Goal: Book appointment/travel/reservation

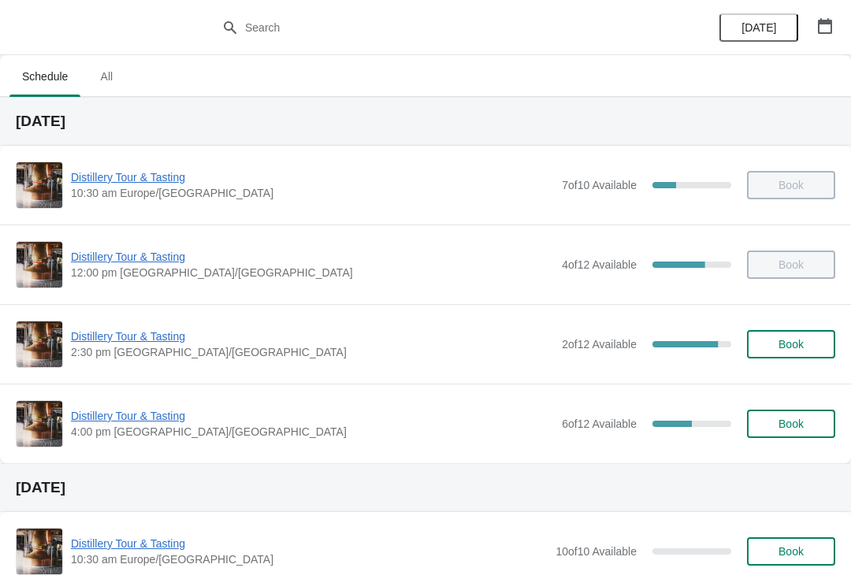
click at [827, 22] on icon "button" at bounding box center [825, 26] width 14 height 16
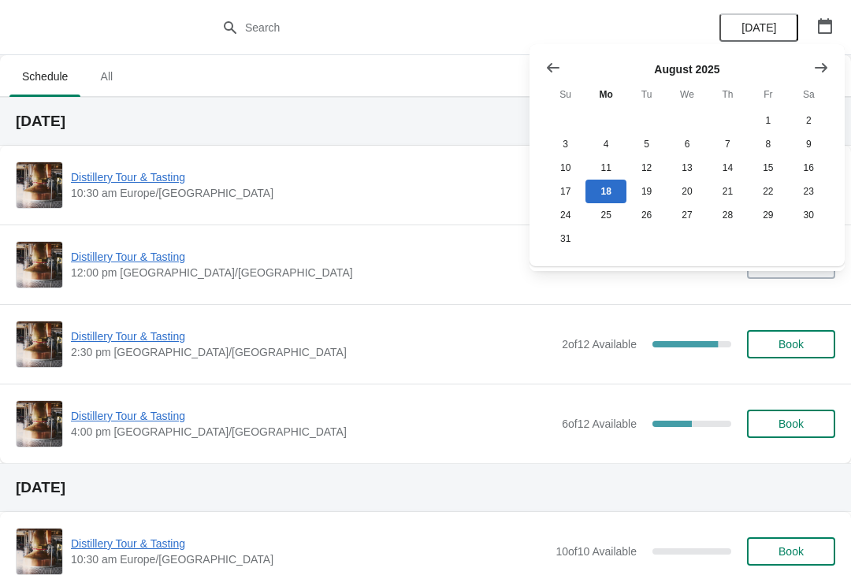
click at [821, 58] on button "Show next month, September 2025" at bounding box center [821, 68] width 28 height 28
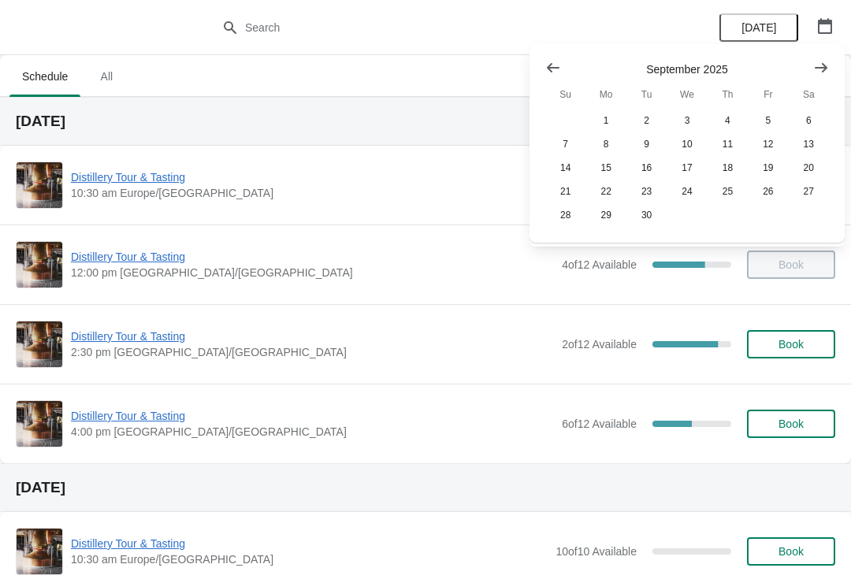
click at [820, 55] on button "Show next month, October 2025" at bounding box center [821, 68] width 28 height 28
click at [808, 191] on button "25" at bounding box center [809, 192] width 40 height 24
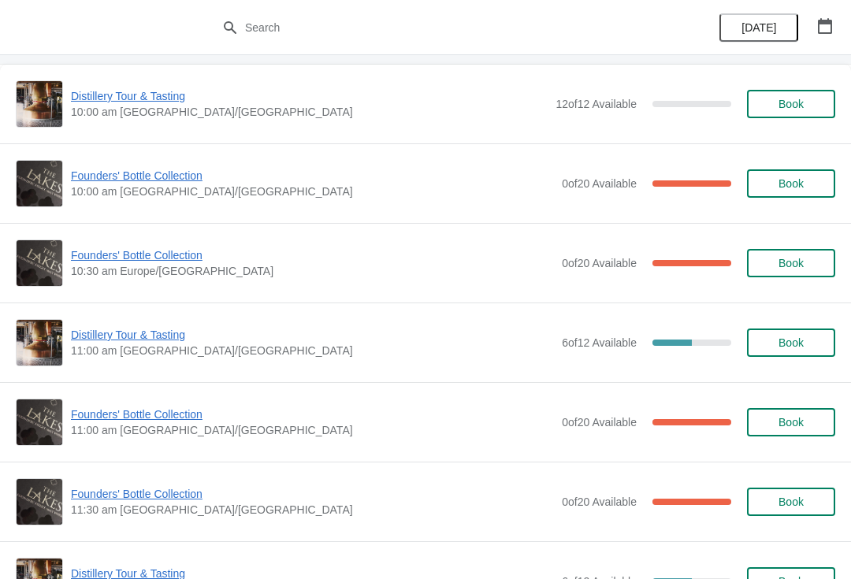
scroll to position [84, 0]
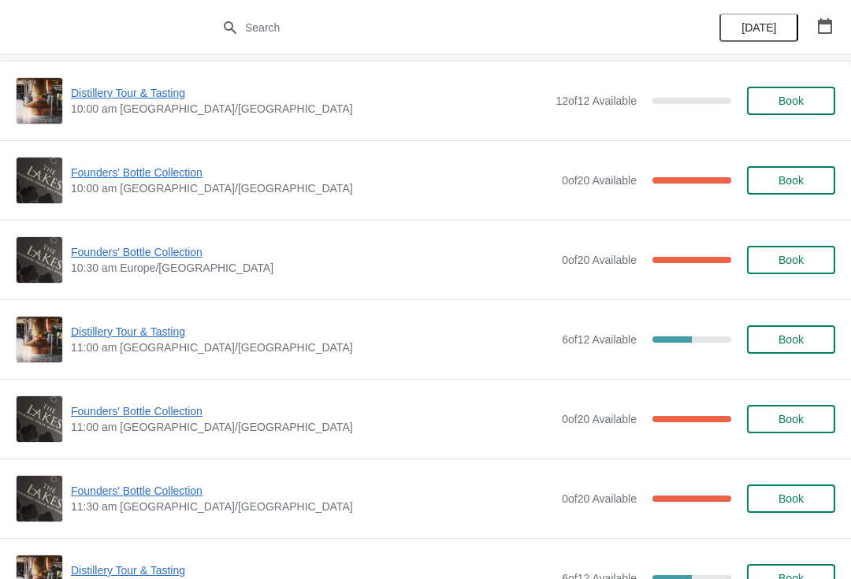
click at [142, 408] on span "Founders' Bottle Collection" at bounding box center [312, 411] width 483 height 16
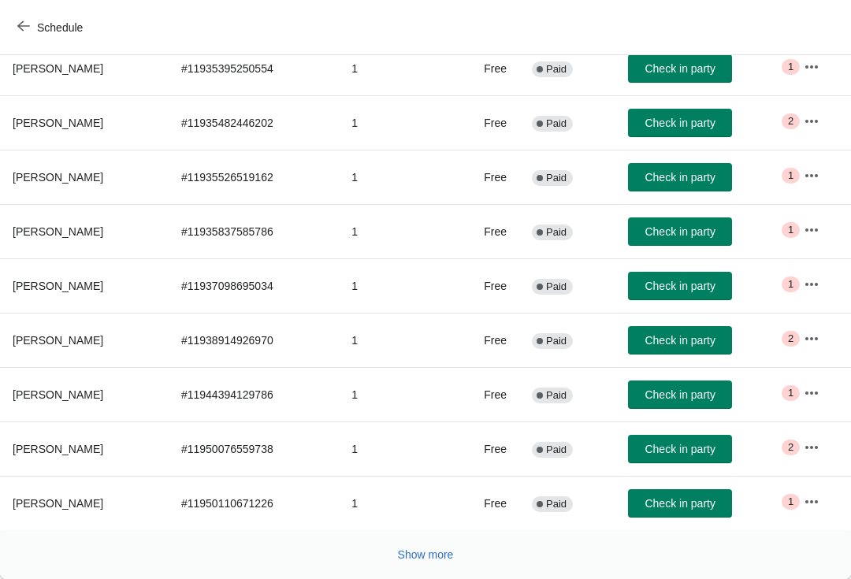
scroll to position [258, 0]
click at [430, 566] on button "Show more" at bounding box center [426, 555] width 69 height 28
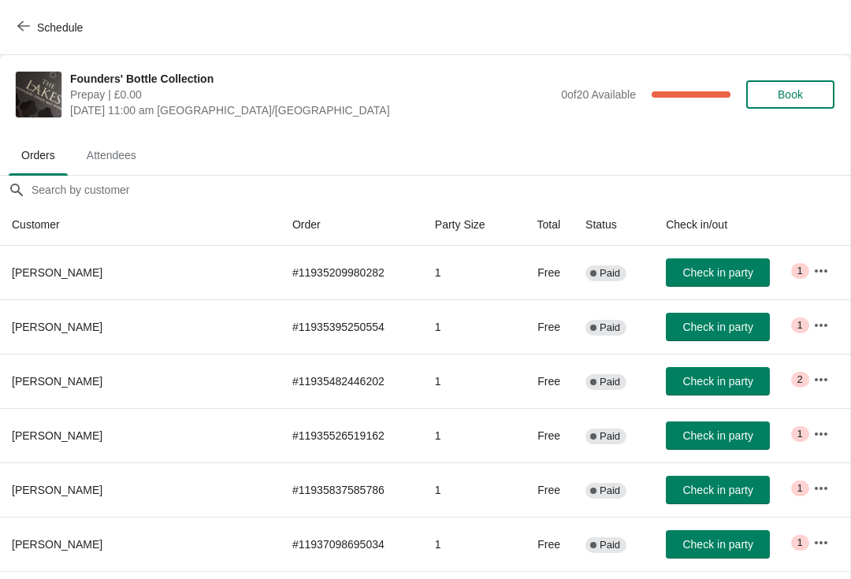
scroll to position [0, 1]
click at [60, 28] on span "Schedule" at bounding box center [60, 27] width 46 height 13
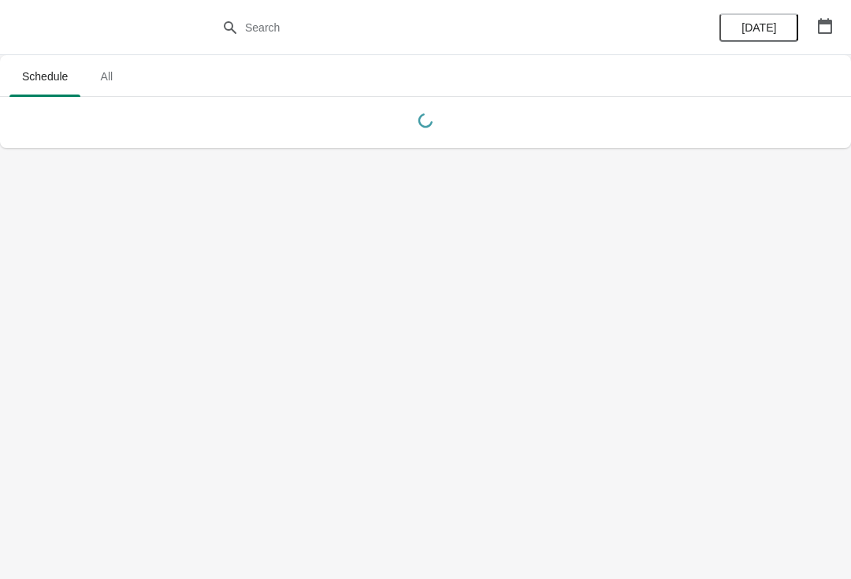
click at [830, 19] on icon "button" at bounding box center [825, 26] width 16 height 16
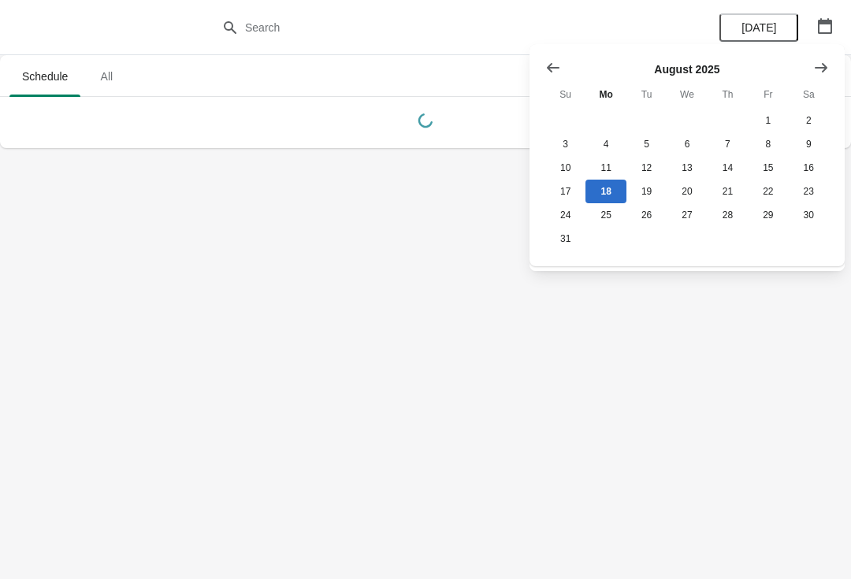
click at [825, 61] on icon "Show next month, September 2025" at bounding box center [821, 68] width 16 height 16
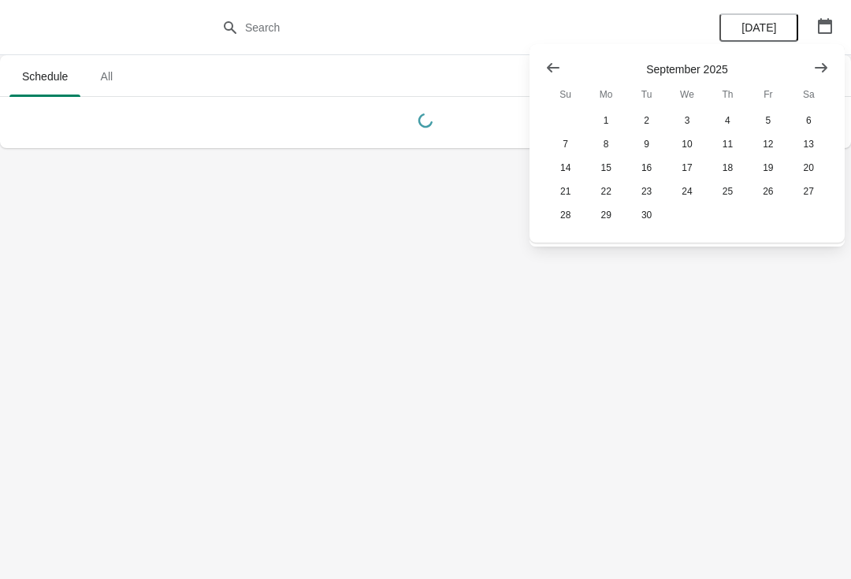
click at [825, 68] on icon "Show next month, October 2025" at bounding box center [821, 66] width 13 height 9
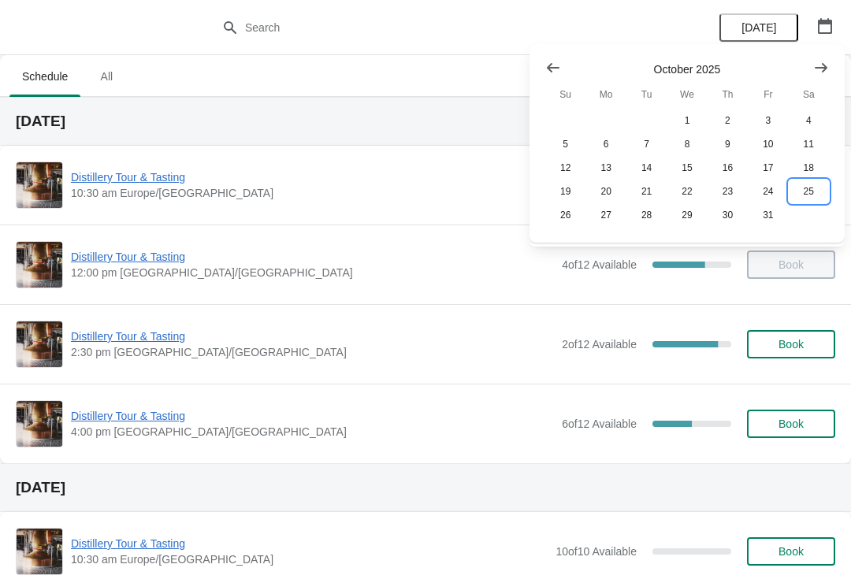
click at [807, 202] on button "25" at bounding box center [809, 192] width 40 height 24
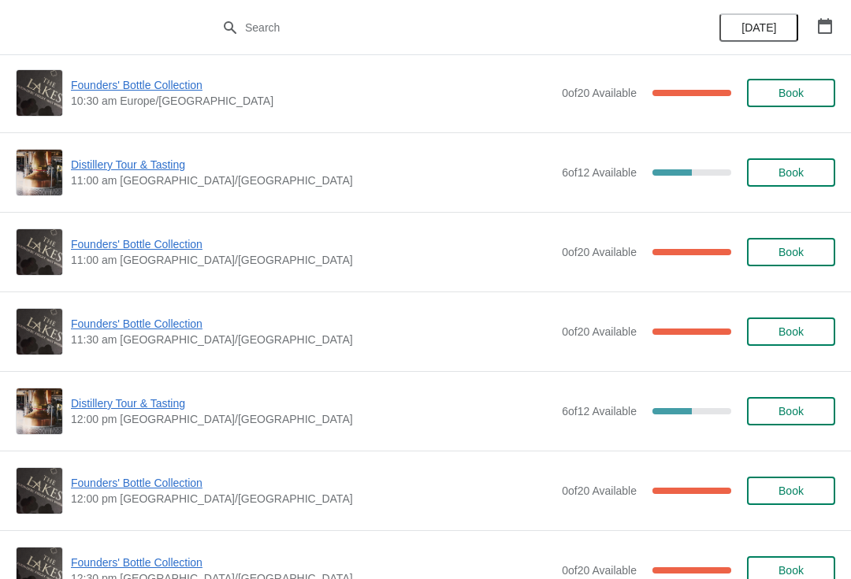
scroll to position [252, 0]
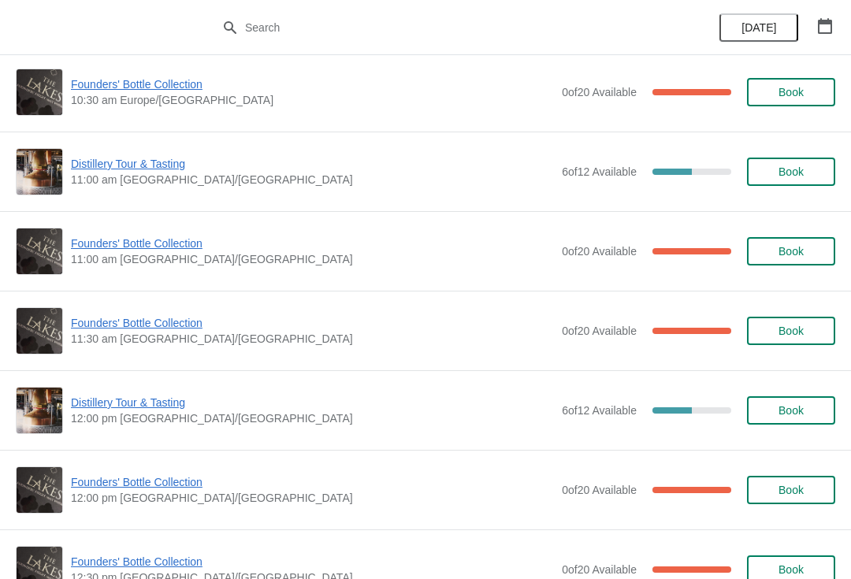
click at [151, 328] on span "Founders' Bottle Collection" at bounding box center [312, 323] width 483 height 16
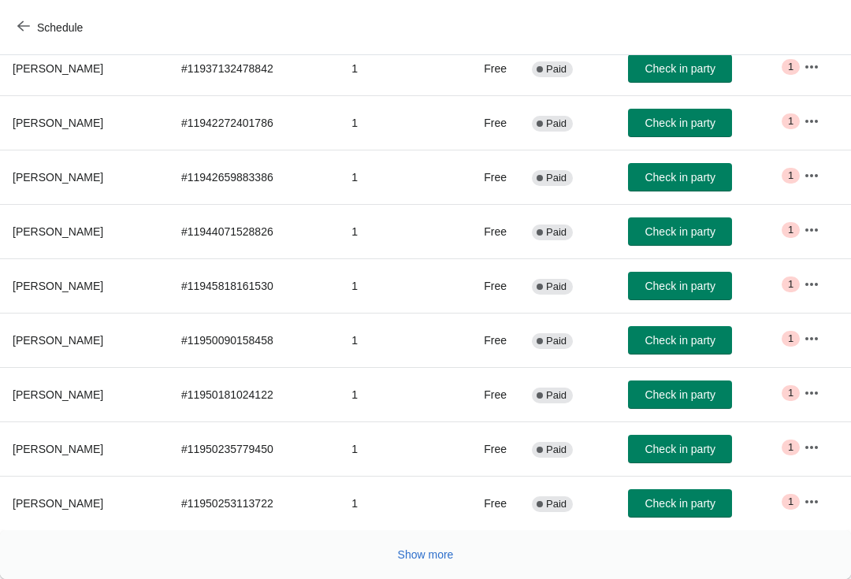
scroll to position [258, 0]
click at [437, 567] on button "Show more" at bounding box center [426, 555] width 69 height 28
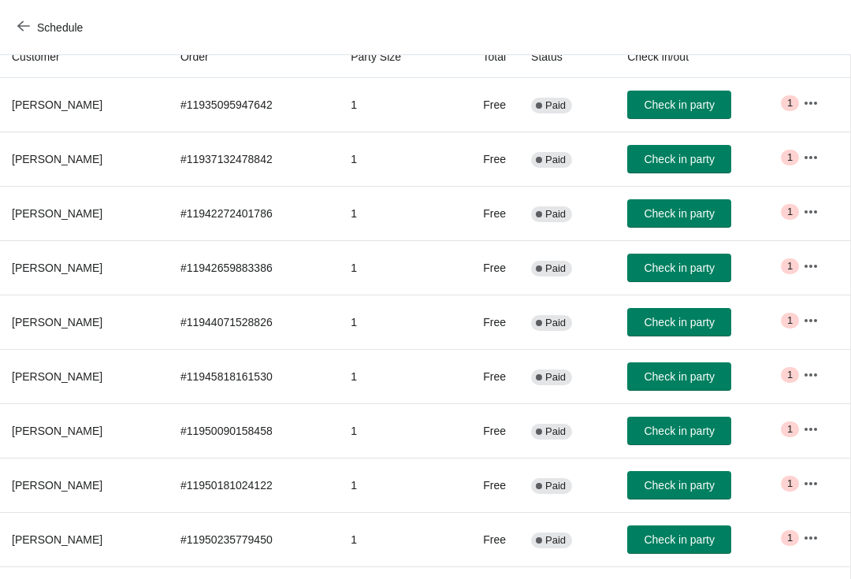
scroll to position [160, 1]
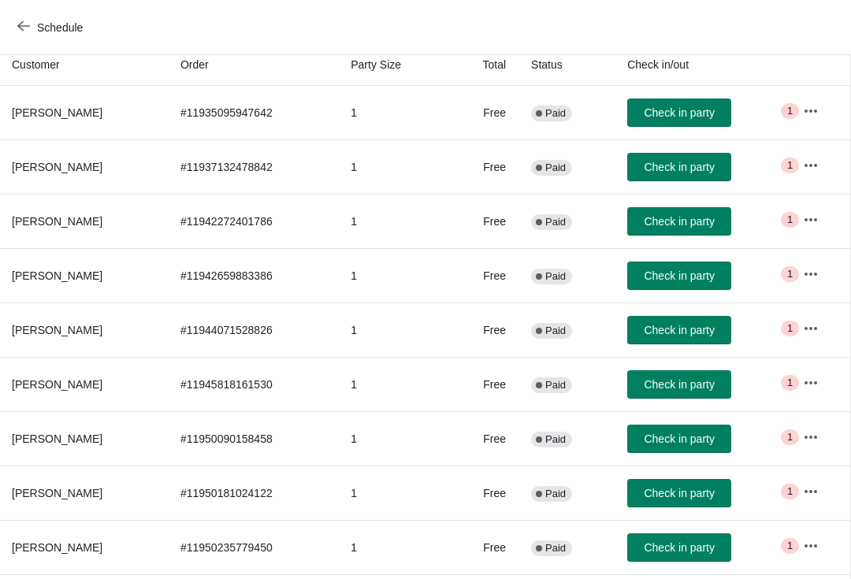
click at [31, 21] on span "Schedule" at bounding box center [51, 27] width 62 height 15
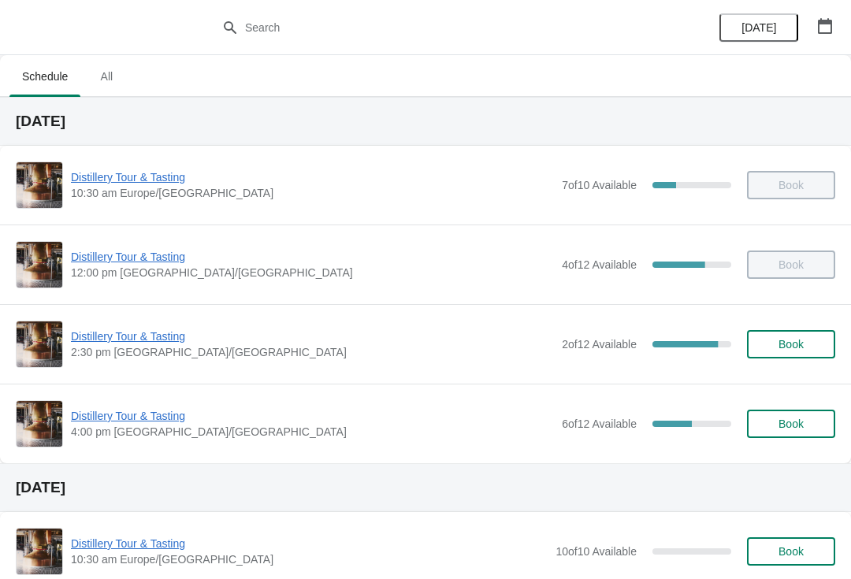
click at [826, 27] on icon "button" at bounding box center [825, 26] width 16 height 16
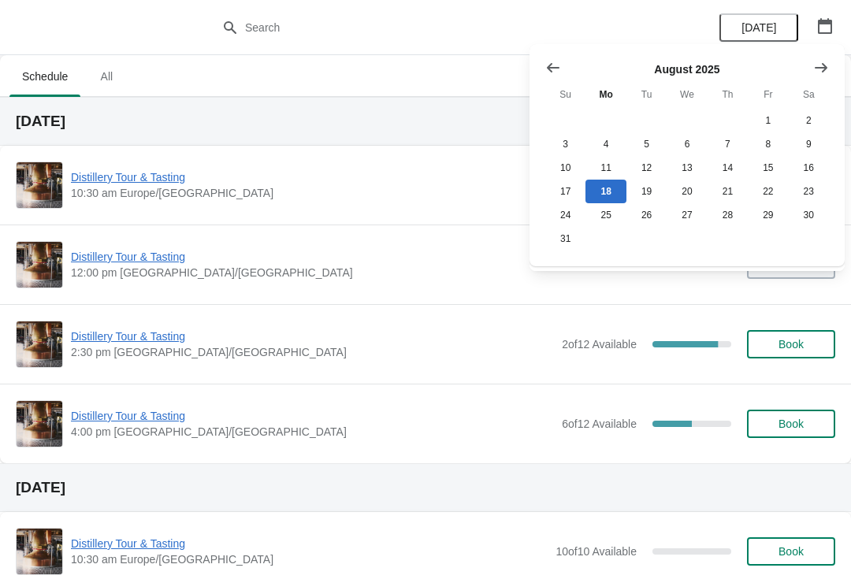
click at [834, 70] on button "Show next month, September 2025" at bounding box center [821, 68] width 28 height 28
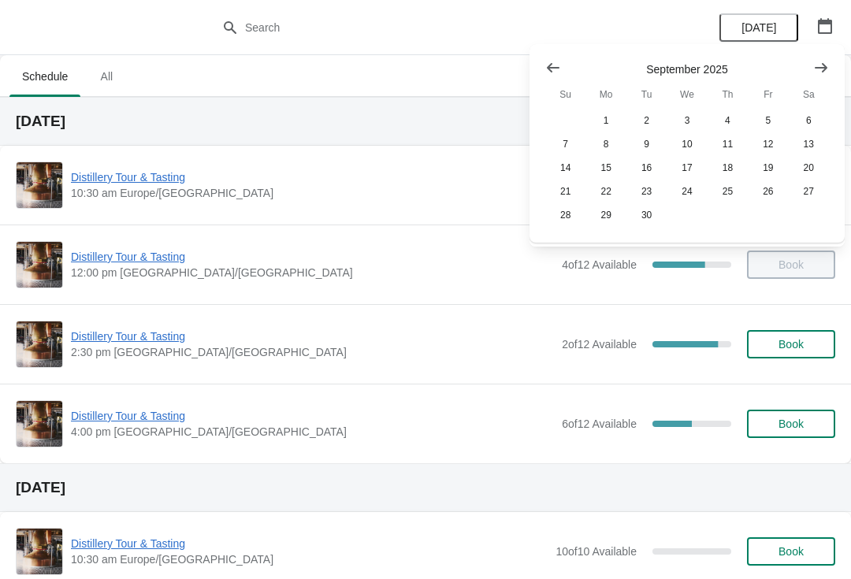
click at [821, 71] on icon "Show next month, October 2025" at bounding box center [821, 68] width 16 height 16
click at [819, 198] on button "25" at bounding box center [809, 192] width 40 height 24
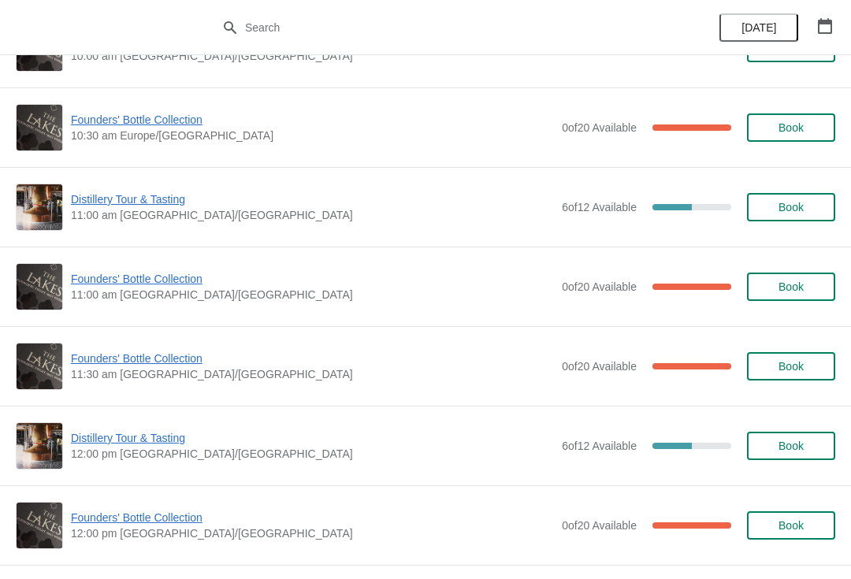
scroll to position [212, 0]
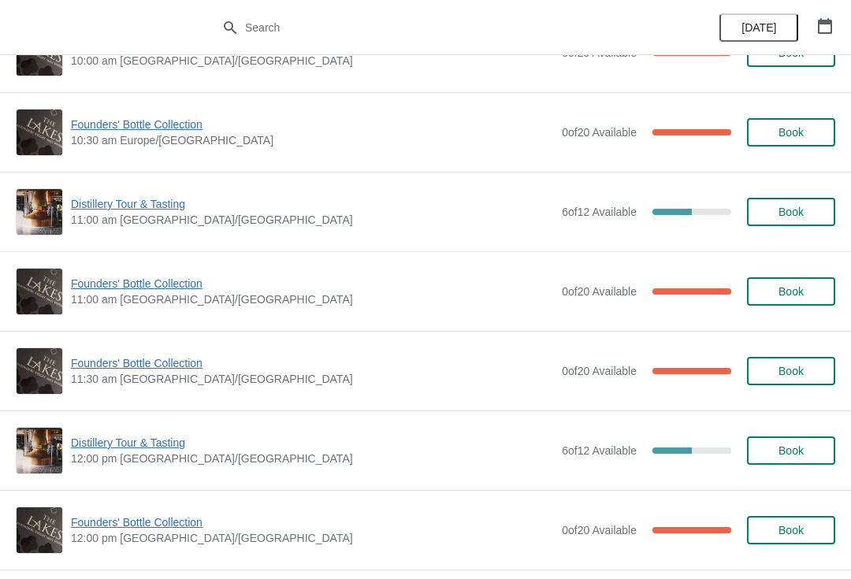
click at [107, 284] on span "Founders' Bottle Collection" at bounding box center [312, 284] width 483 height 16
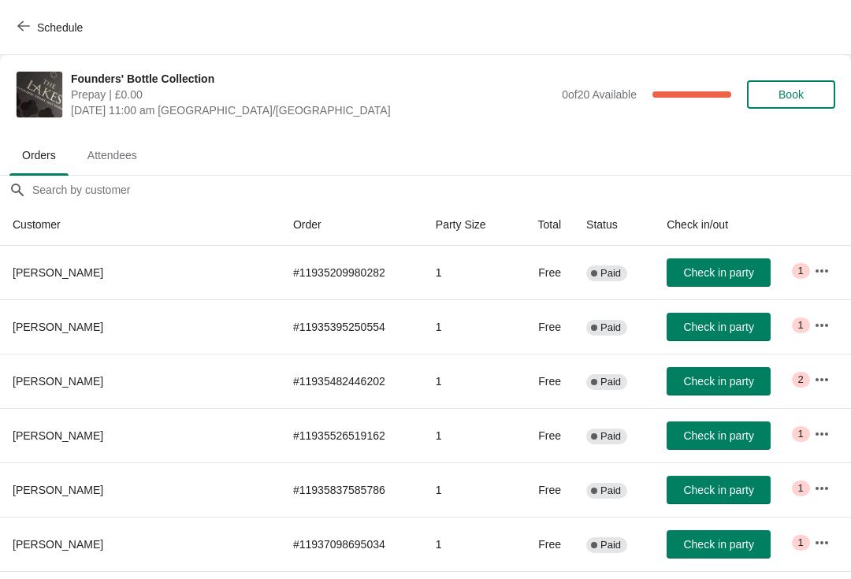
scroll to position [0, 0]
click at [22, 29] on icon "button" at bounding box center [23, 26] width 13 height 10
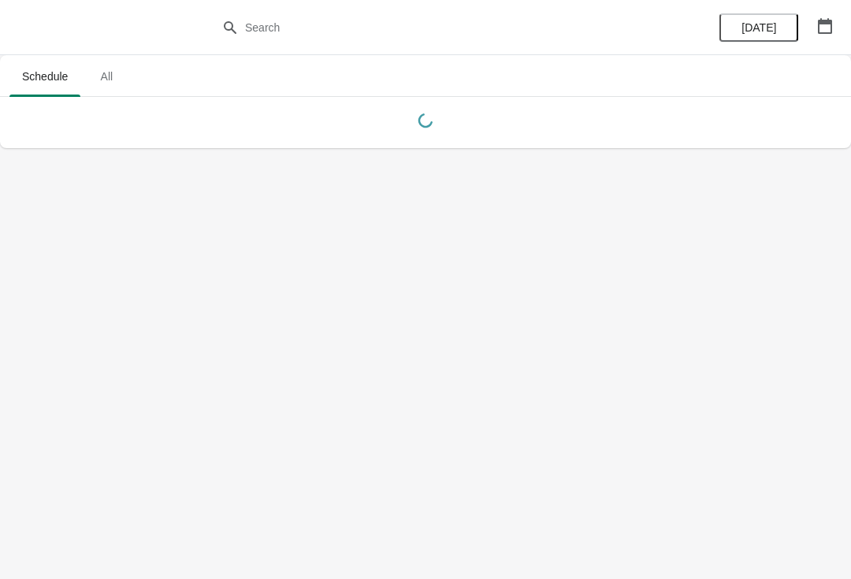
click at [831, 28] on icon "button" at bounding box center [825, 26] width 14 height 16
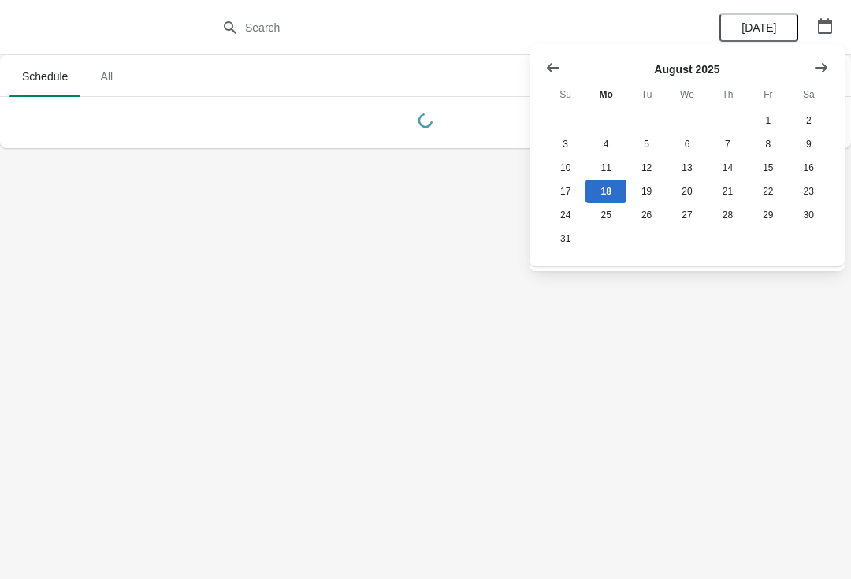
click at [823, 80] on button "Show next month, September 2025" at bounding box center [821, 68] width 28 height 28
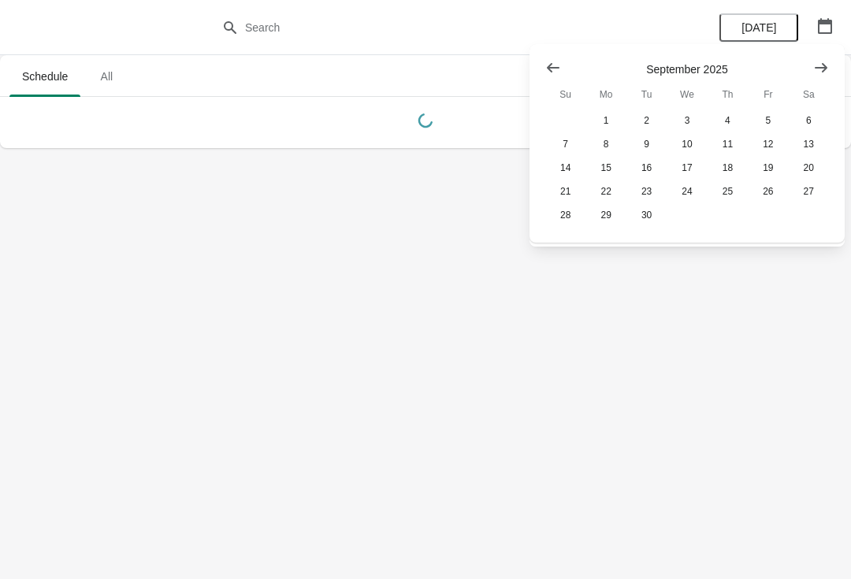
click at [808, 72] on button "Show next month, October 2025" at bounding box center [821, 68] width 28 height 28
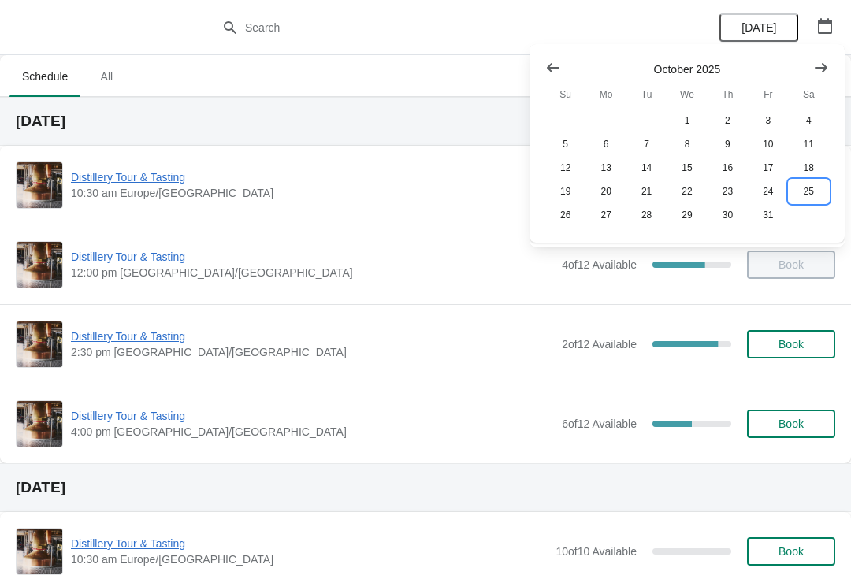
click at [811, 194] on button "25" at bounding box center [809, 192] width 40 height 24
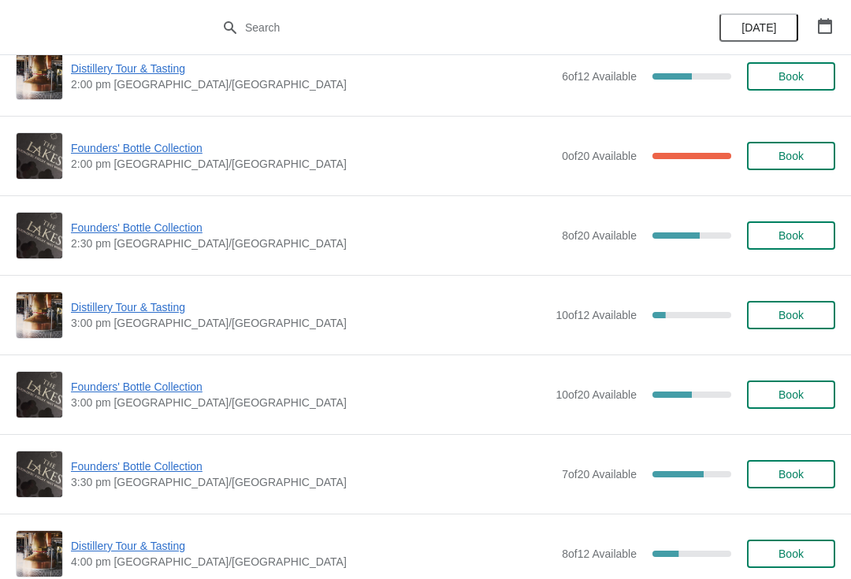
scroll to position [1066, 0]
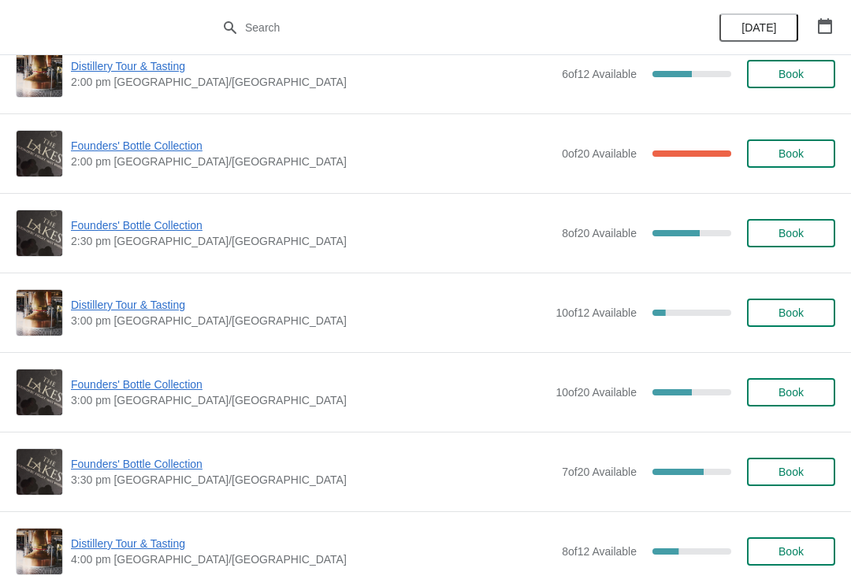
click at [184, 470] on span "Founders' Bottle Collection" at bounding box center [312, 464] width 483 height 16
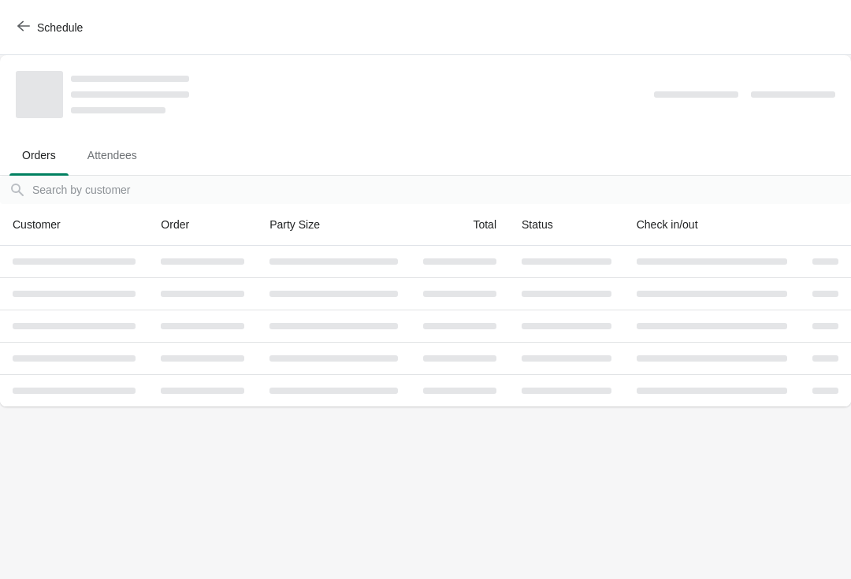
scroll to position [0, 0]
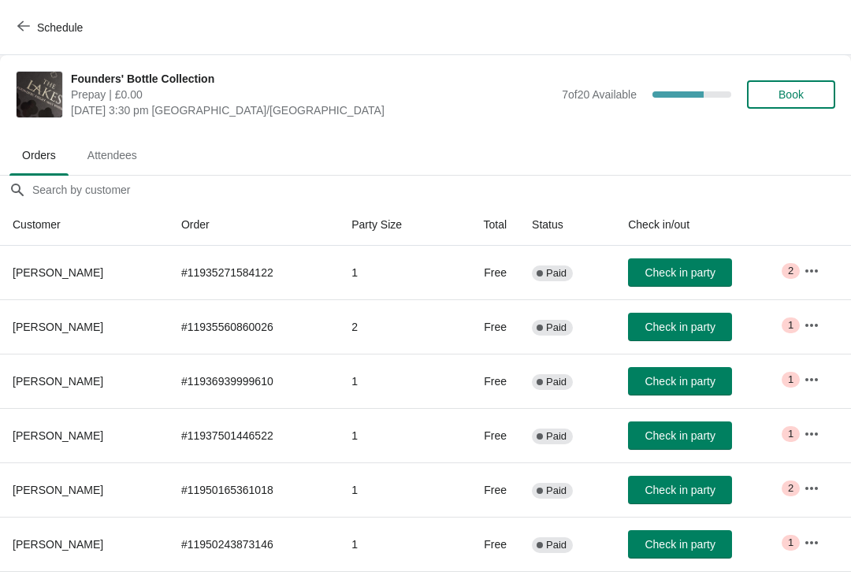
click at [800, 92] on span "Book" at bounding box center [791, 94] width 25 height 13
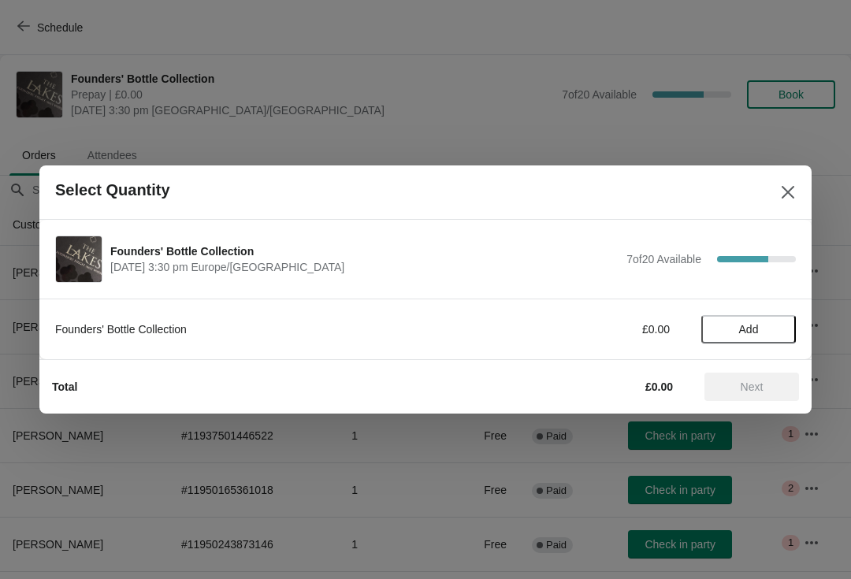
click at [769, 328] on span "Add" at bounding box center [749, 329] width 66 height 13
click at [760, 397] on button "Next" at bounding box center [751, 387] width 95 height 28
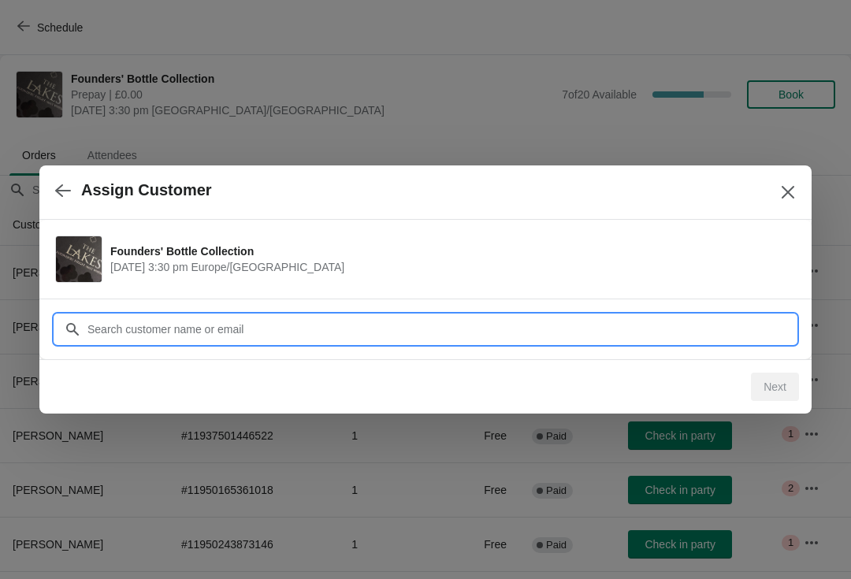
click at [188, 326] on input "Customer" at bounding box center [441, 329] width 709 height 28
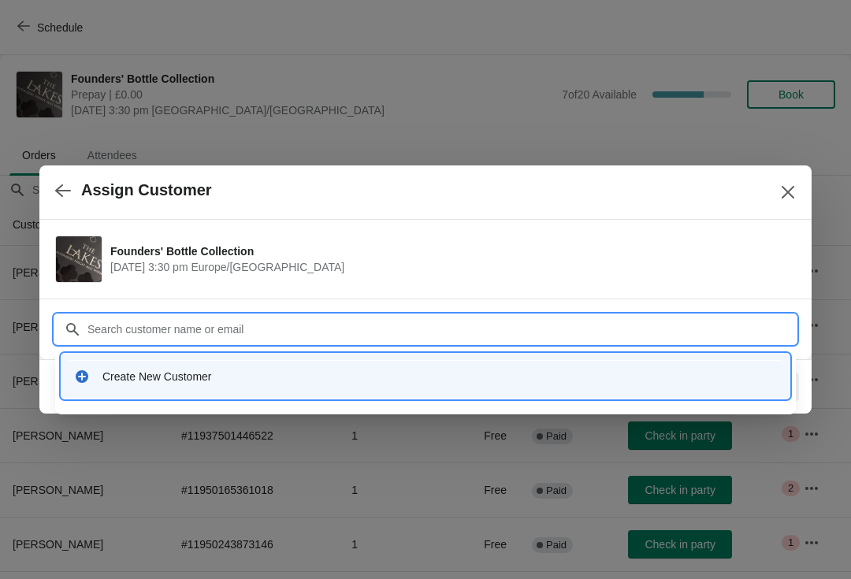
click at [180, 379] on div "Create New Customer" at bounding box center [439, 377] width 675 height 16
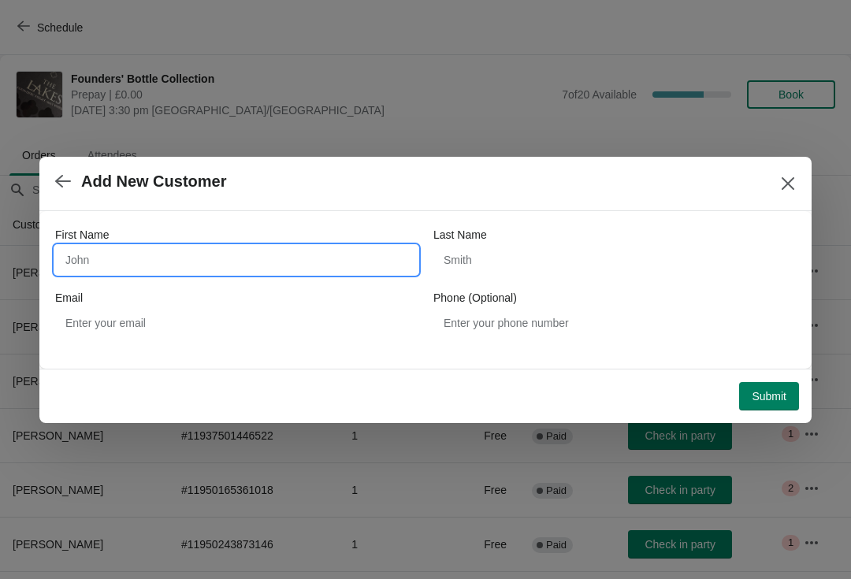
click at [160, 258] on input "First Name" at bounding box center [236, 260] width 362 height 28
type input "A"
type input "[PERSON_NAME]"
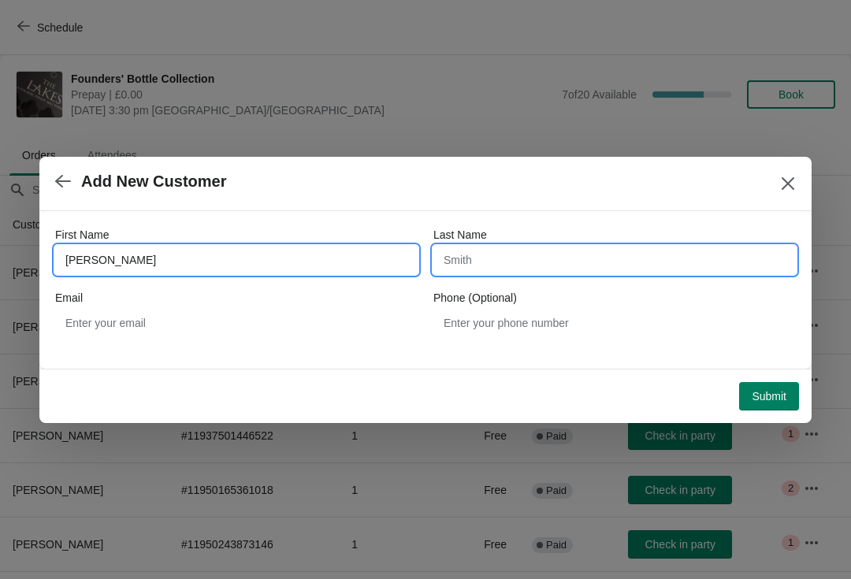
click at [563, 269] on input "Last Name" at bounding box center [614, 260] width 362 height 28
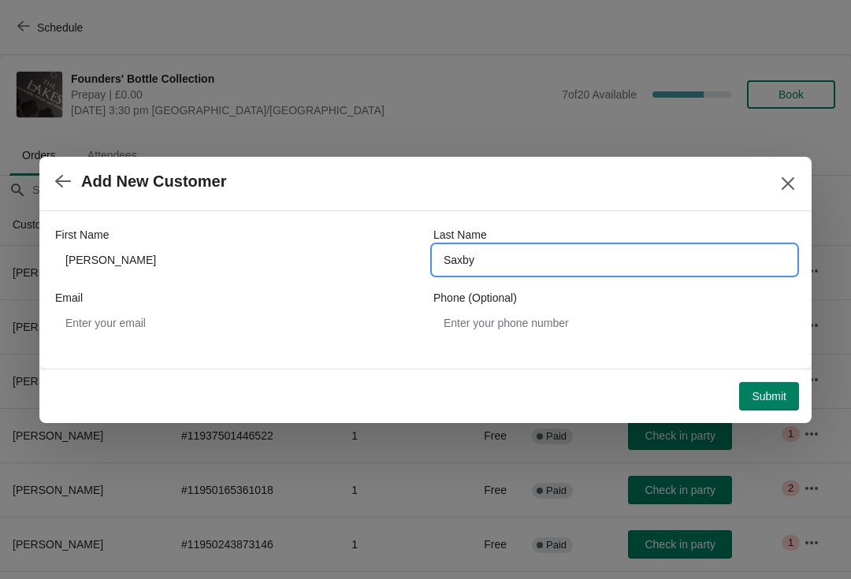
type input "Saxby"
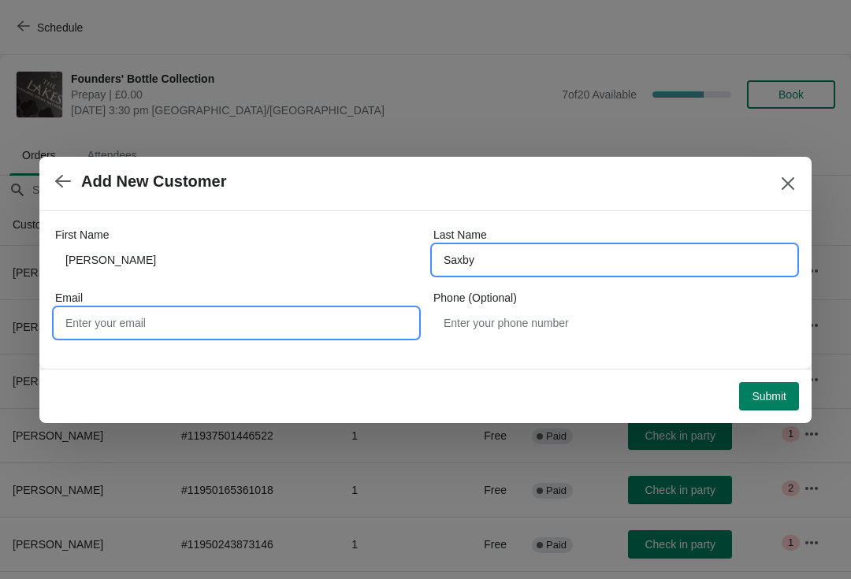
click at [256, 333] on input "Email" at bounding box center [236, 323] width 362 height 28
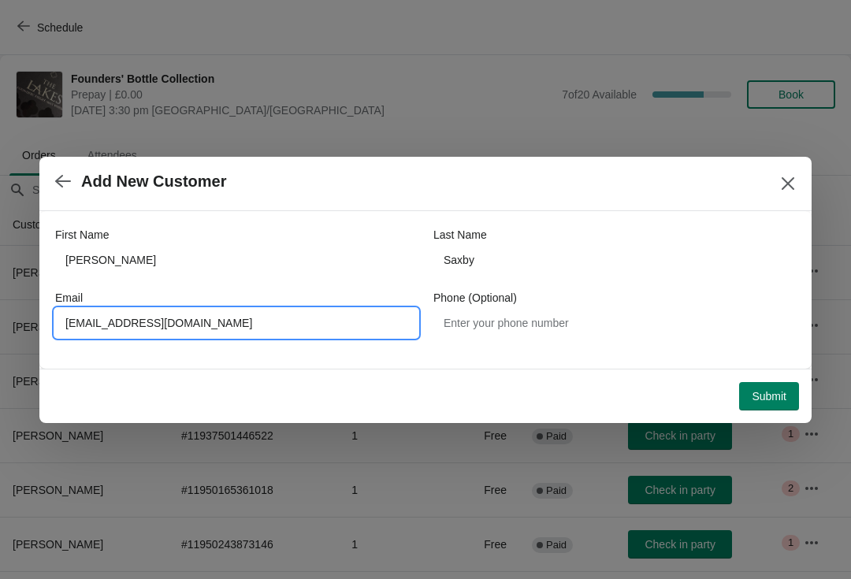
type input "[EMAIL_ADDRESS][DOMAIN_NAME]"
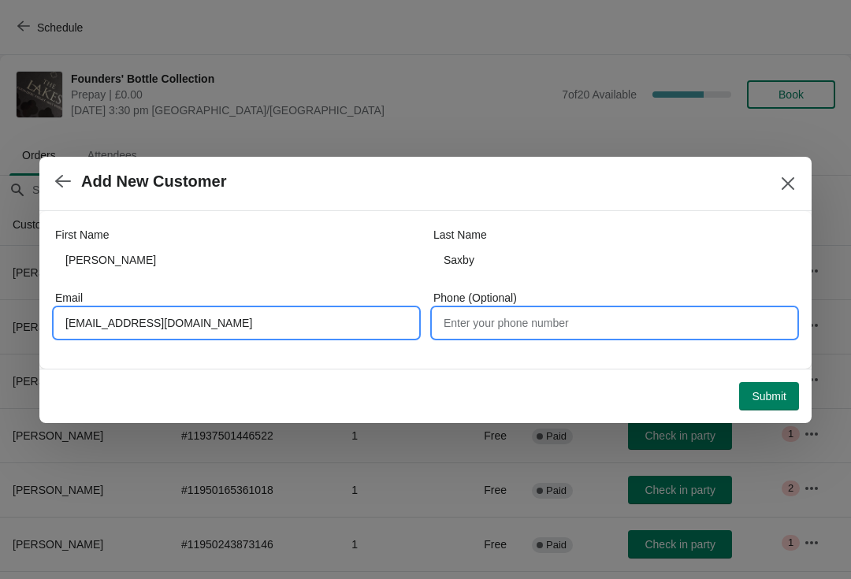
click at [517, 327] on input "Phone (Optional)" at bounding box center [614, 323] width 362 height 28
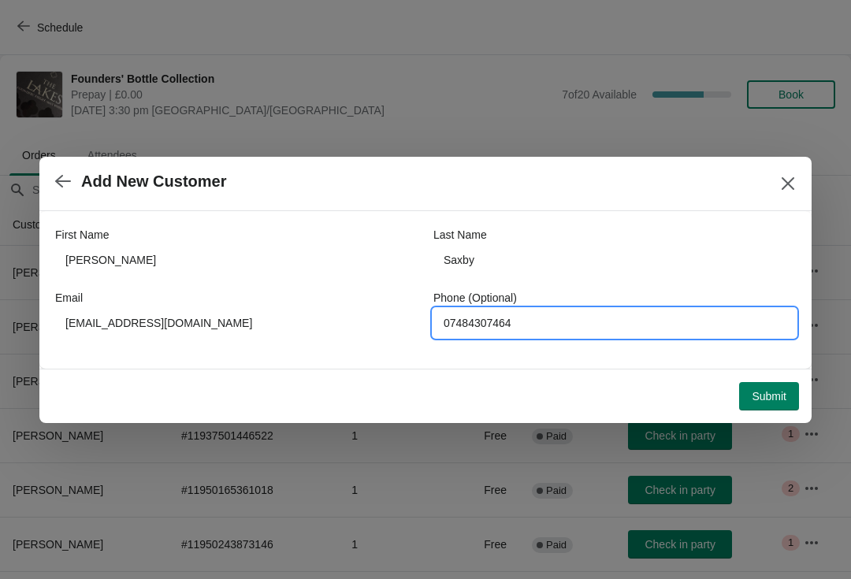
type input "07484307464"
click at [777, 401] on span "Submit" at bounding box center [769, 396] width 35 height 13
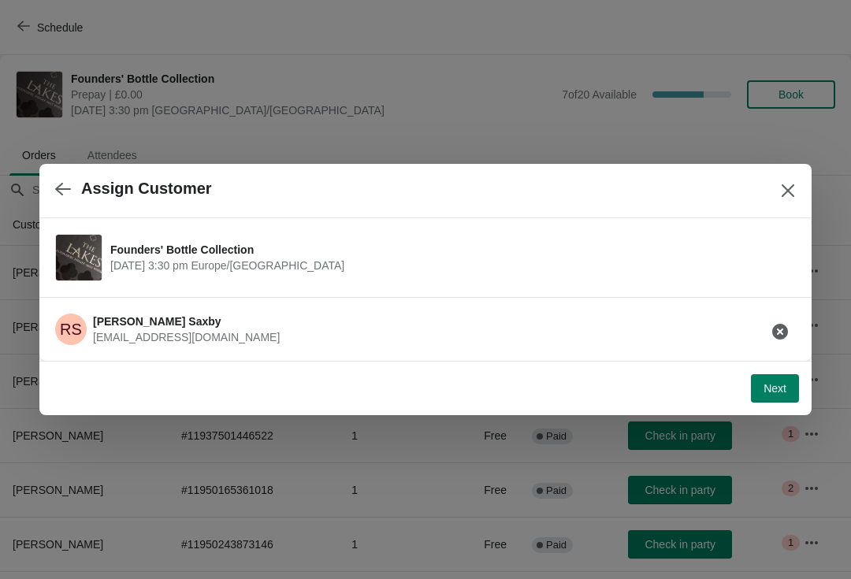
click at [786, 397] on button "Next" at bounding box center [775, 388] width 48 height 28
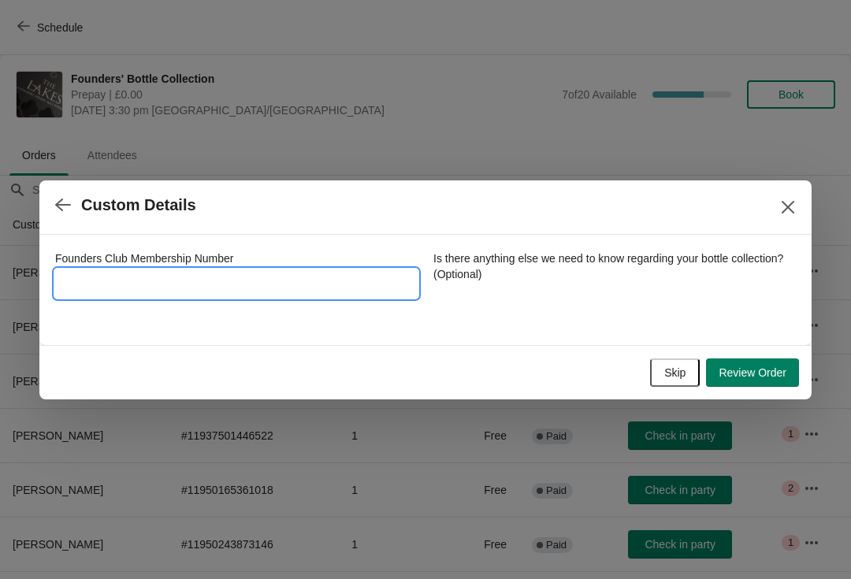
click at [273, 288] on input "Founders Club Membership Number" at bounding box center [236, 283] width 362 height 28
type input "6592016"
